Goal: Information Seeking & Learning: Learn about a topic

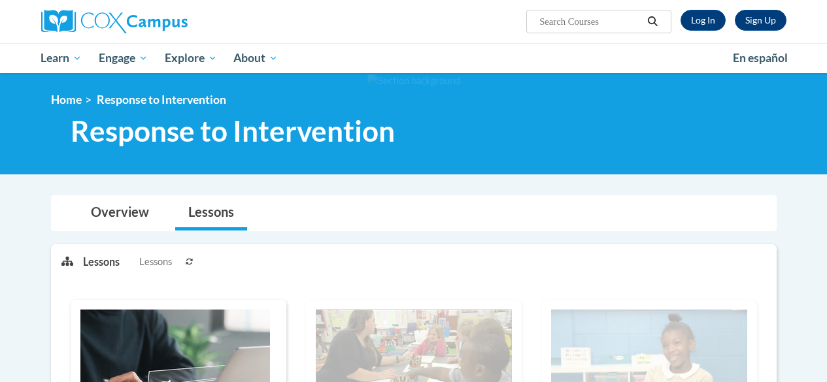
click at [701, 18] on link "Log In" at bounding box center [702, 20] width 45 height 21
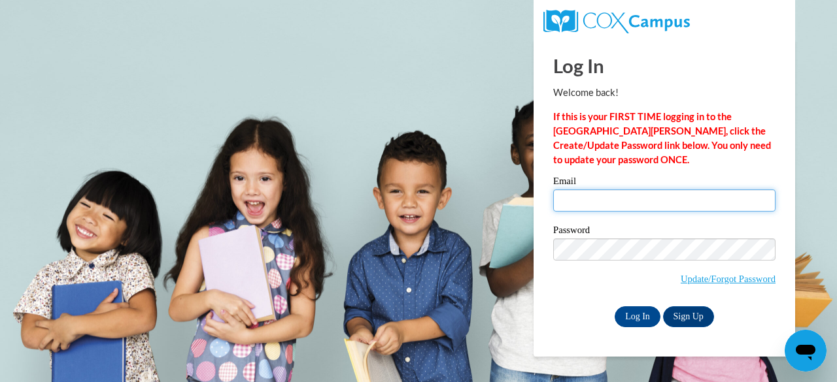
type input "brianna.baitey@gcpsk12.org"
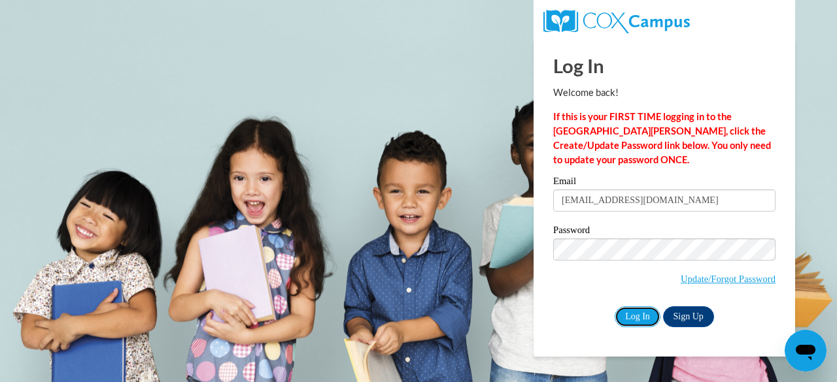
click at [642, 309] on input "Log In" at bounding box center [637, 317] width 46 height 21
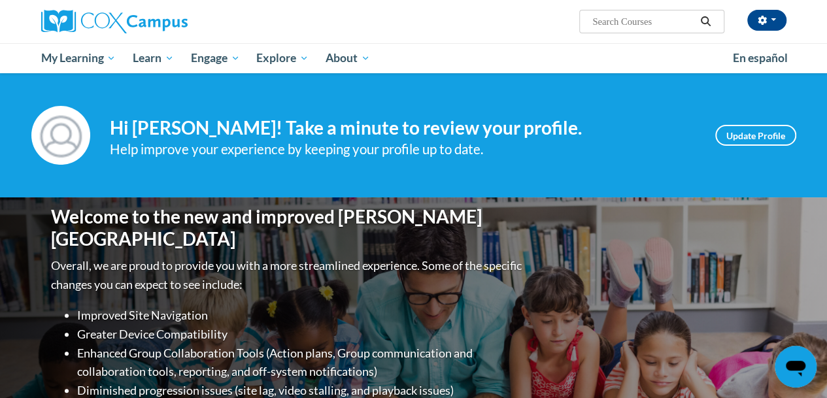
click at [0, 365] on div "Welcome to the new and improved Cox Campus Overall, we are proud to provide you…" at bounding box center [413, 327] width 827 height 261
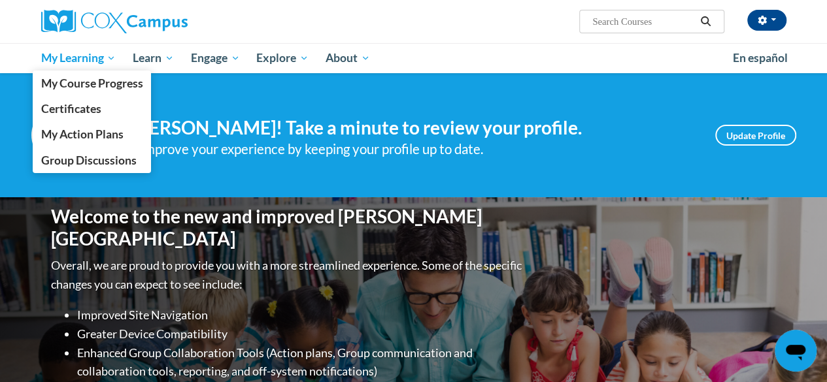
click at [94, 52] on span "My Learning" at bounding box center [78, 58] width 75 height 16
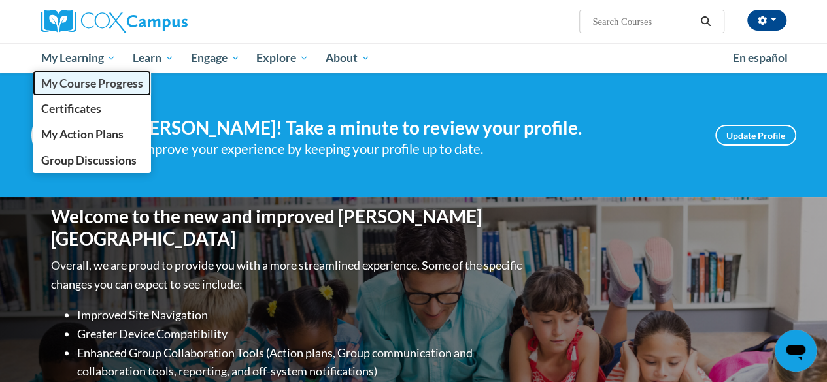
click at [100, 84] on span "My Course Progress" at bounding box center [92, 83] width 102 height 14
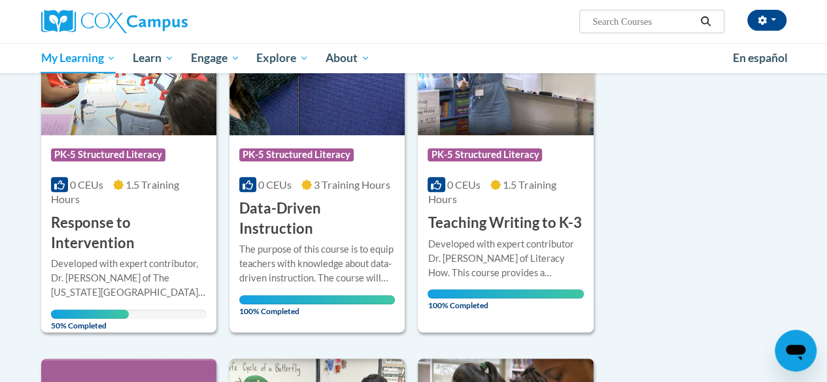
scroll to position [256, 0]
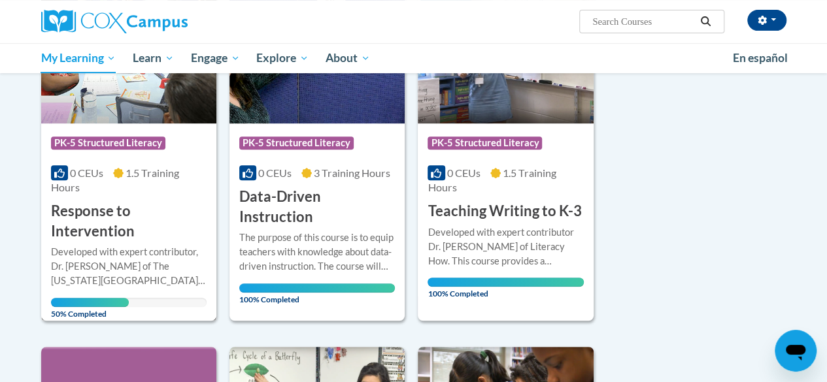
click at [158, 220] on h3 "Response to Intervention" at bounding box center [129, 221] width 156 height 41
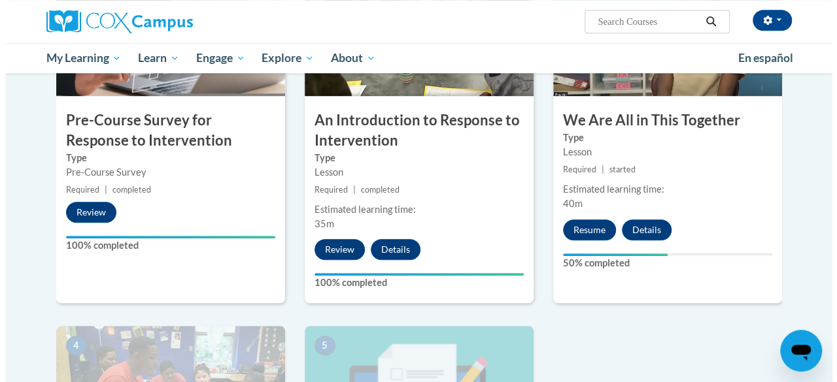
scroll to position [402, 0]
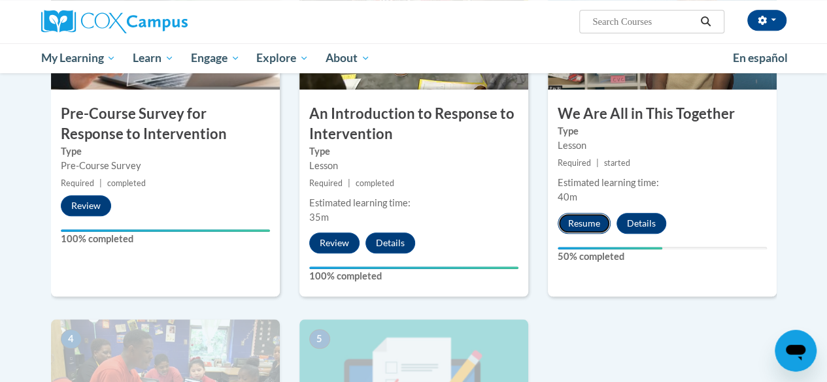
click at [596, 220] on button "Resume" at bounding box center [583, 223] width 53 height 21
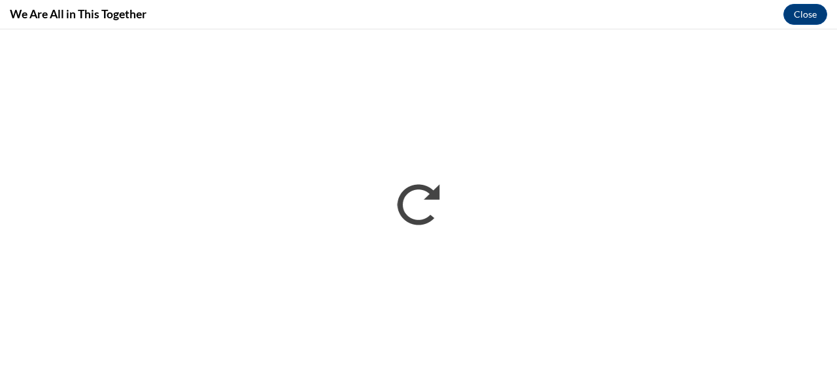
scroll to position [0, 0]
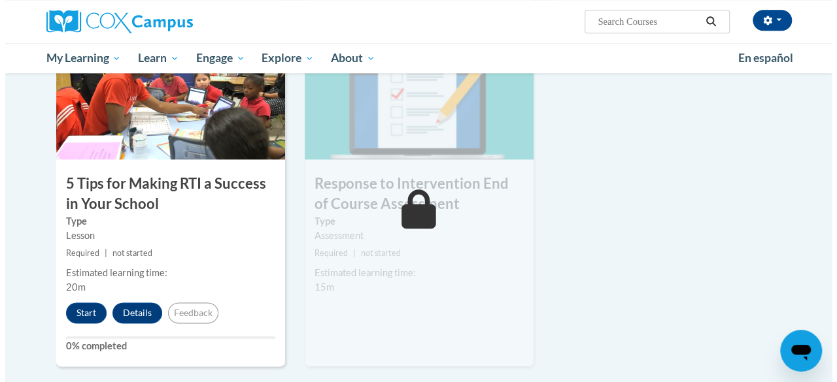
scroll to position [706, 0]
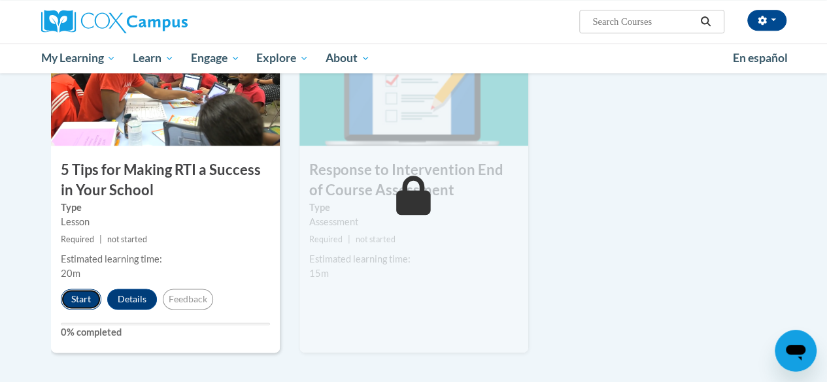
click at [78, 300] on button "Start" at bounding box center [81, 299] width 41 height 21
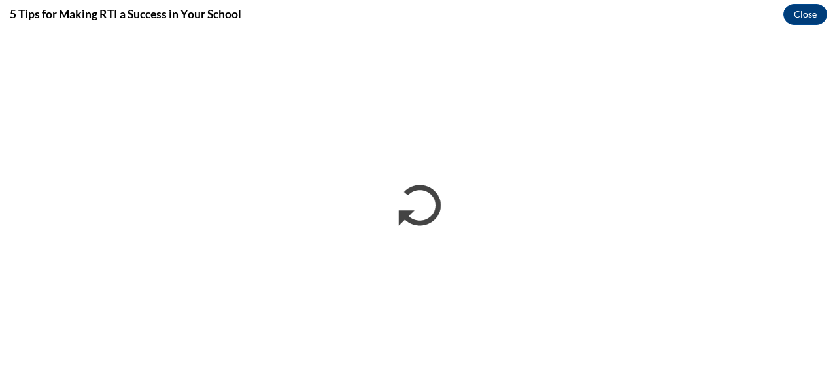
scroll to position [0, 0]
